Goal: Information Seeking & Learning: Learn about a topic

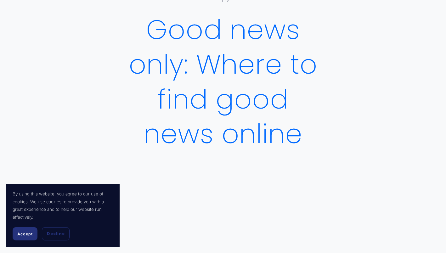
scroll to position [57, 0]
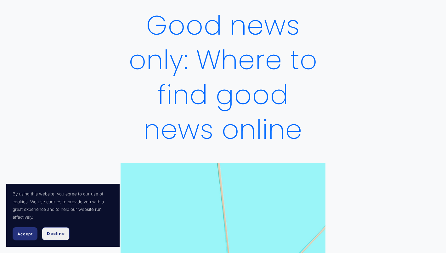
click at [59, 235] on span "Decline" at bounding box center [56, 234] width 18 height 6
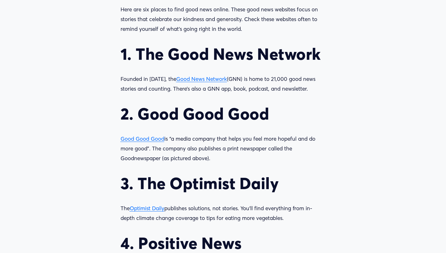
scroll to position [569, 0]
click at [202, 83] on span "Good News Network" at bounding box center [201, 79] width 51 height 7
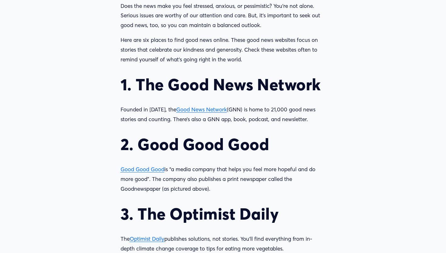
scroll to position [558, 0]
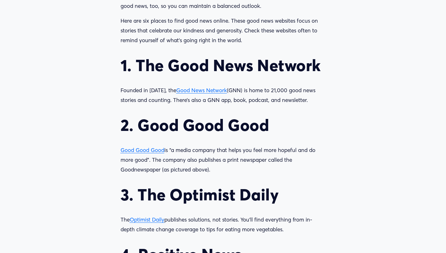
click at [152, 153] on span "Good Good Good" at bounding box center [143, 150] width 44 height 7
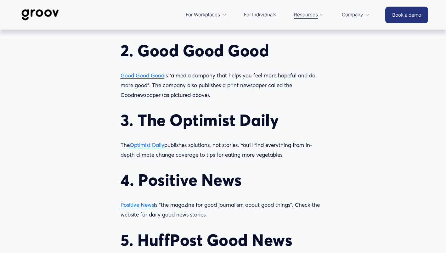
scroll to position [632, 0]
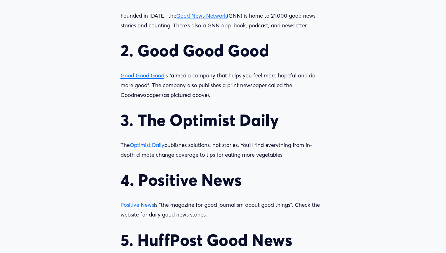
click at [148, 147] on span "Optimist Daily" at bounding box center [147, 145] width 35 height 7
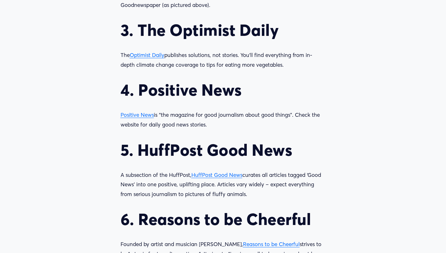
scroll to position [725, 0]
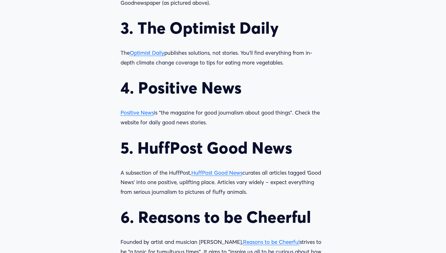
click at [141, 116] on span "Positive News" at bounding box center [137, 112] width 33 height 7
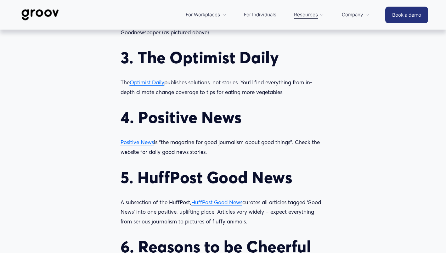
scroll to position [696, 0]
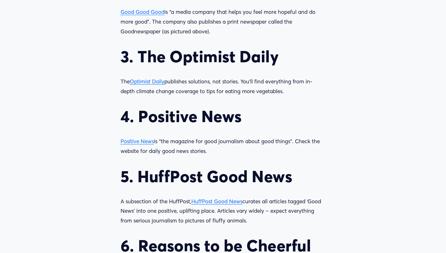
click at [137, 144] on span "Positive News" at bounding box center [137, 141] width 33 height 7
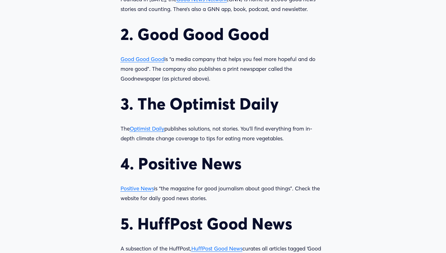
scroll to position [650, 0]
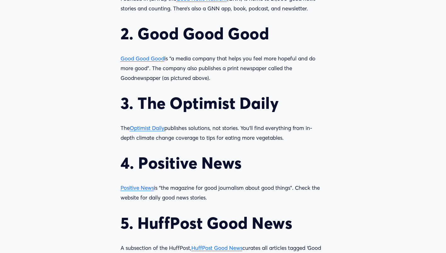
click at [153, 131] on span "Optimist Daily" at bounding box center [147, 128] width 35 height 7
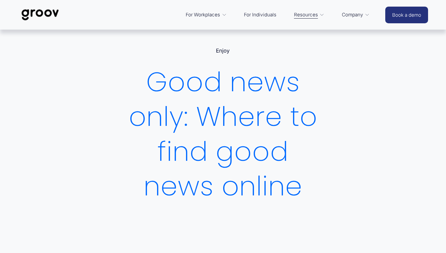
click at [260, 184] on h1 "Good news only: Where to find good news online" at bounding box center [223, 134] width 205 height 139
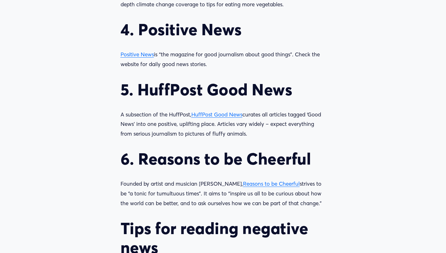
scroll to position [787, 0]
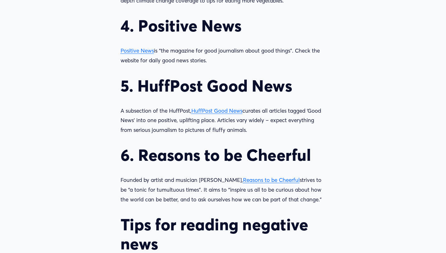
click at [222, 113] on span "HuffPost Good News" at bounding box center [217, 110] width 51 height 7
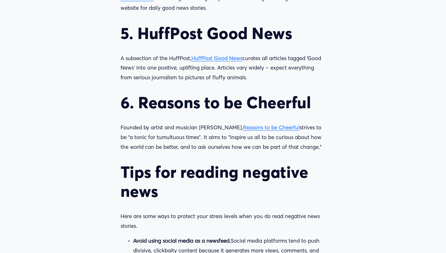
scroll to position [842, 0]
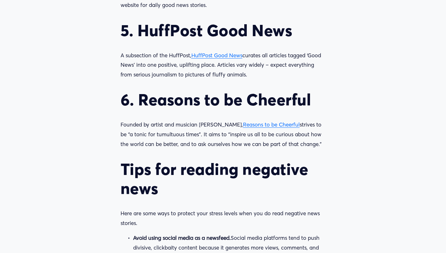
click at [274, 128] on span "Reasons to be Cheerful" at bounding box center [271, 124] width 57 height 7
